Goal: Transaction & Acquisition: Purchase product/service

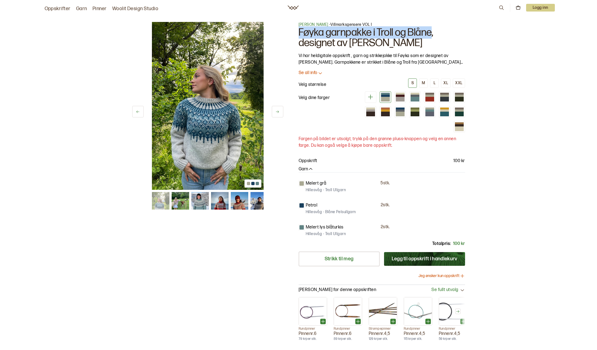
drag, startPoint x: 299, startPoint y: 31, endPoint x: 432, endPoint y: 35, distance: 133.2
click at [432, 35] on h1 "Føyka garnpakke i Troll og Blåne, designet av [PERSON_NAME]" at bounding box center [382, 37] width 167 height 21
drag, startPoint x: 432, startPoint y: 35, endPoint x: 425, endPoint y: 32, distance: 7.7
copy h1 "Føyka garnpakke i Troll og Blåne"
click at [493, 67] on div "1 av 17 1 av 17 [PERSON_NAME] VOL I Føyka garnpakke i Troll og Blåne, designet …" at bounding box center [298, 222] width 597 height 422
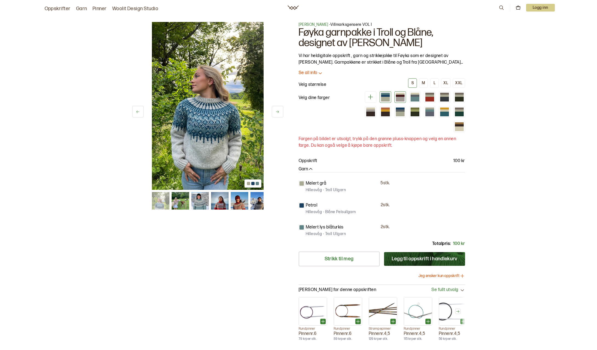
click at [399, 97] on div at bounding box center [400, 99] width 9 height 5
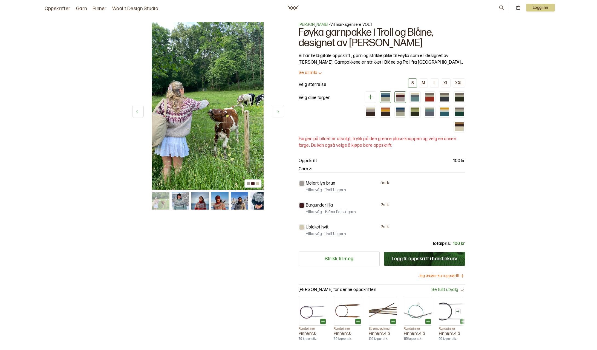
click at [387, 96] on div at bounding box center [385, 96] width 9 height 2
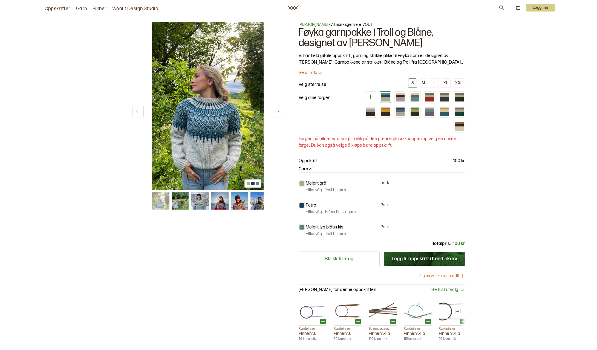
click at [305, 222] on div "Melert lys blåturkis 2 stk. [GEOGRAPHIC_DATA] - Troll [GEOGRAPHIC_DATA]" at bounding box center [382, 228] width 167 height 19
click at [313, 73] on p "Se all info" at bounding box center [308, 73] width 19 height 6
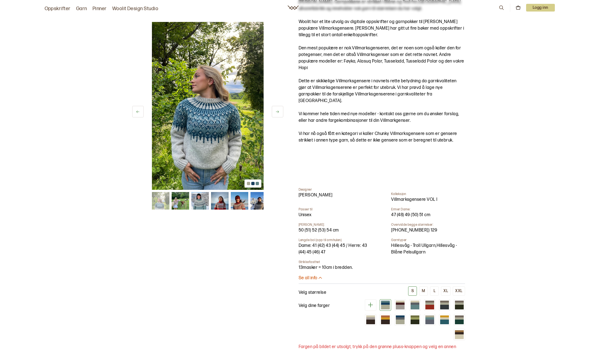
scroll to position [82, 0]
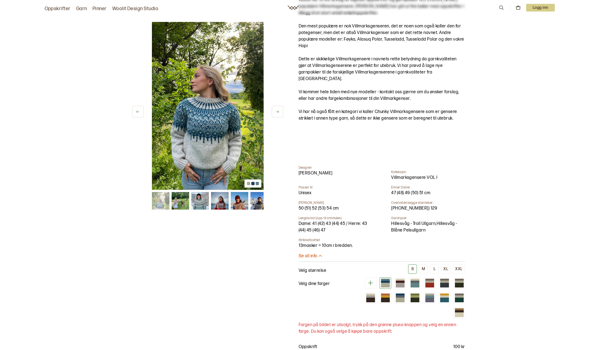
click at [276, 115] on button at bounding box center [278, 112] width 12 height 12
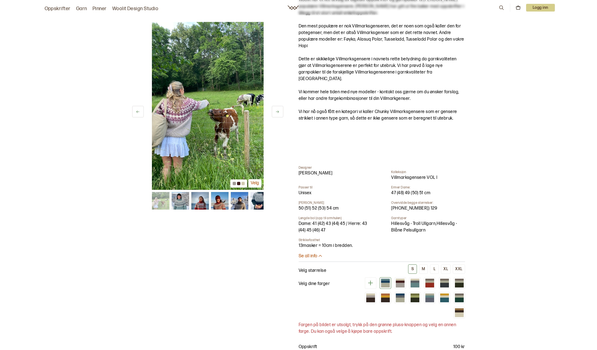
click at [276, 115] on button at bounding box center [278, 112] width 12 height 12
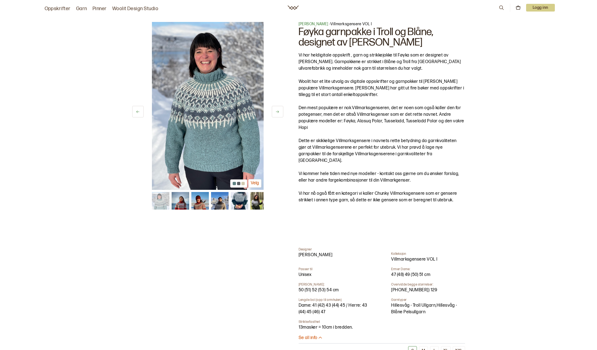
scroll to position [0, 0]
click at [278, 110] on icon at bounding box center [278, 112] width 4 height 4
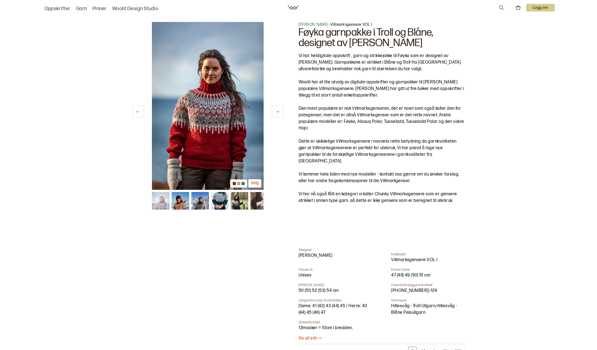
click at [278, 110] on icon at bounding box center [278, 112] width 4 height 4
